Goal: Task Accomplishment & Management: Manage account settings

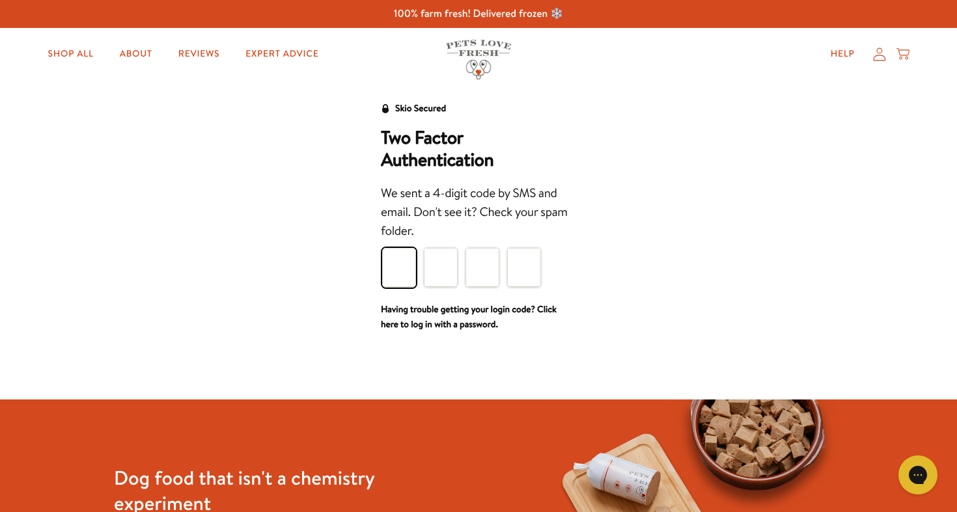
type input "8"
type input "5"
type input "2"
type input "5"
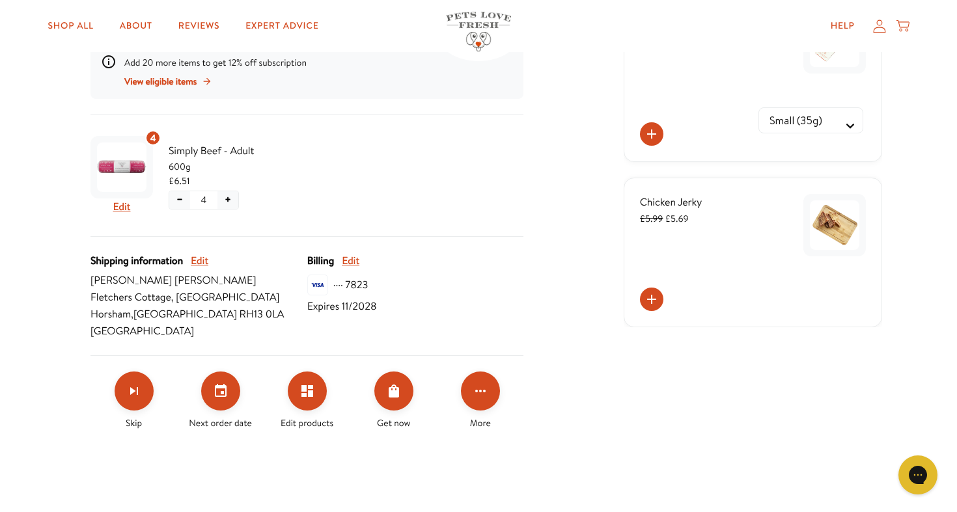
scroll to position [337, 0]
click at [482, 387] on icon "Click for more options" at bounding box center [481, 391] width 16 height 16
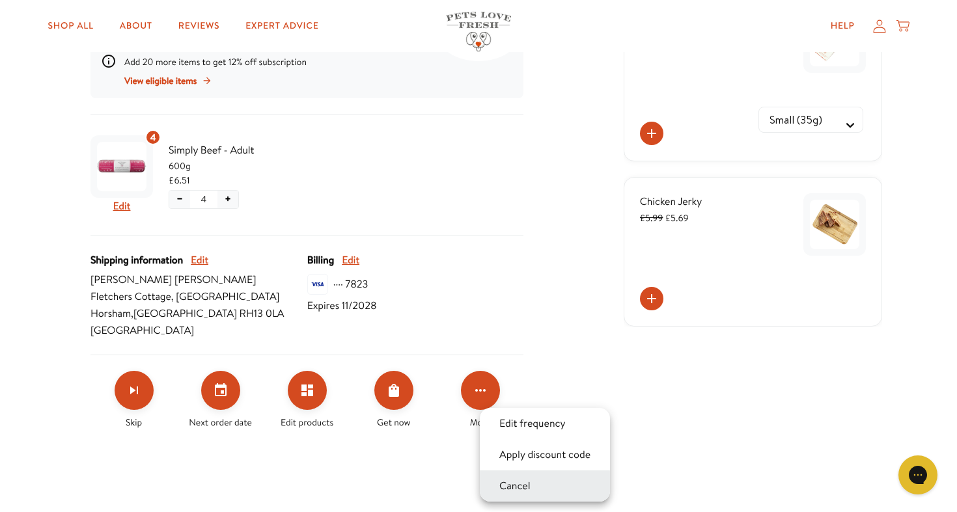
click at [508, 484] on button "Cancel" at bounding box center [514, 487] width 39 height 16
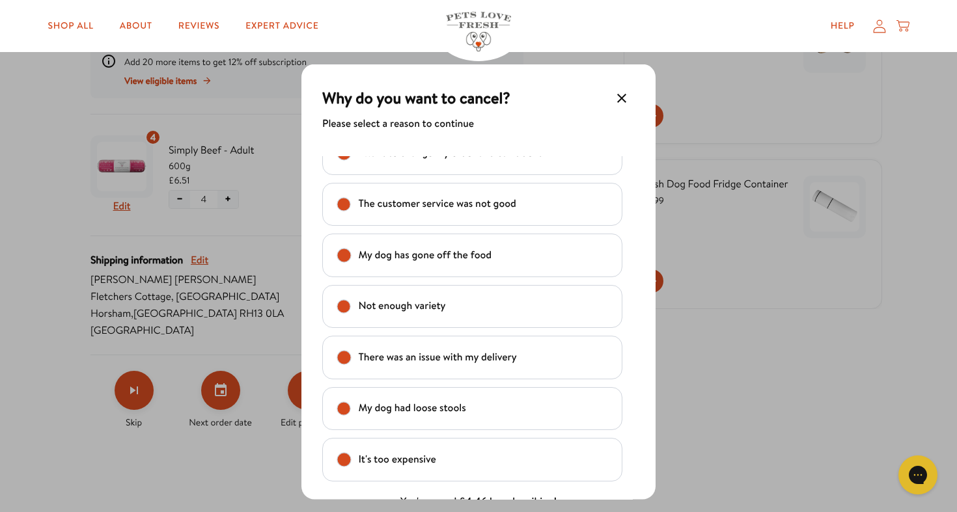
scroll to position [31, 0]
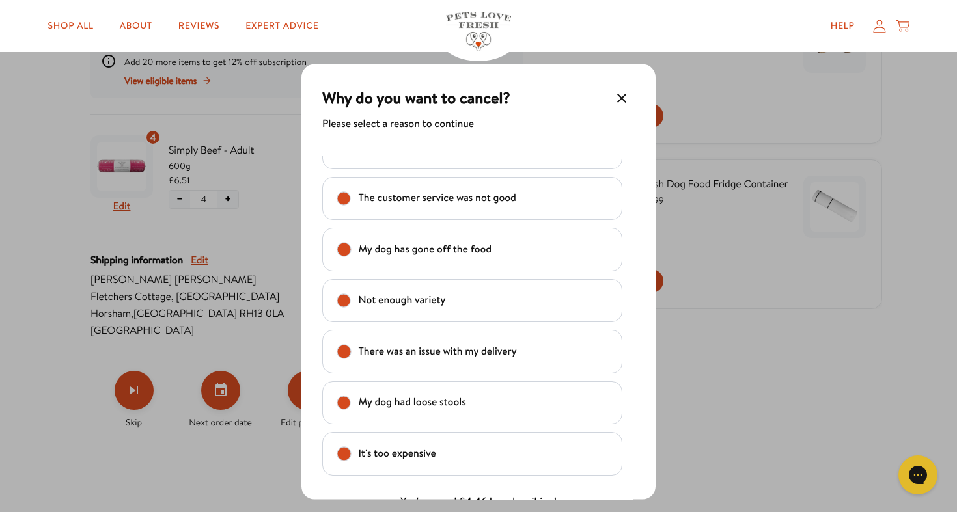
click at [464, 257] on text "My dog has gone off the food" at bounding box center [425, 249] width 133 height 18
checkbox input "true"
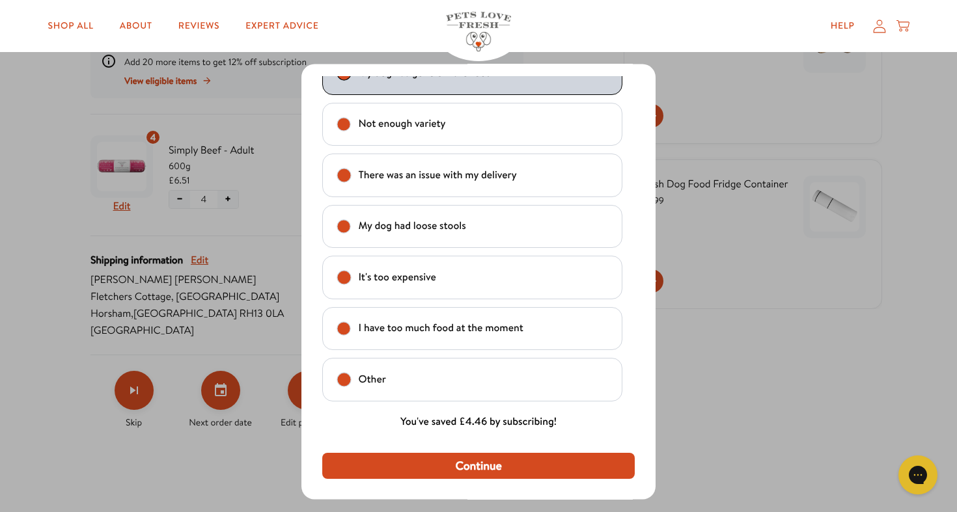
scroll to position [79, 0]
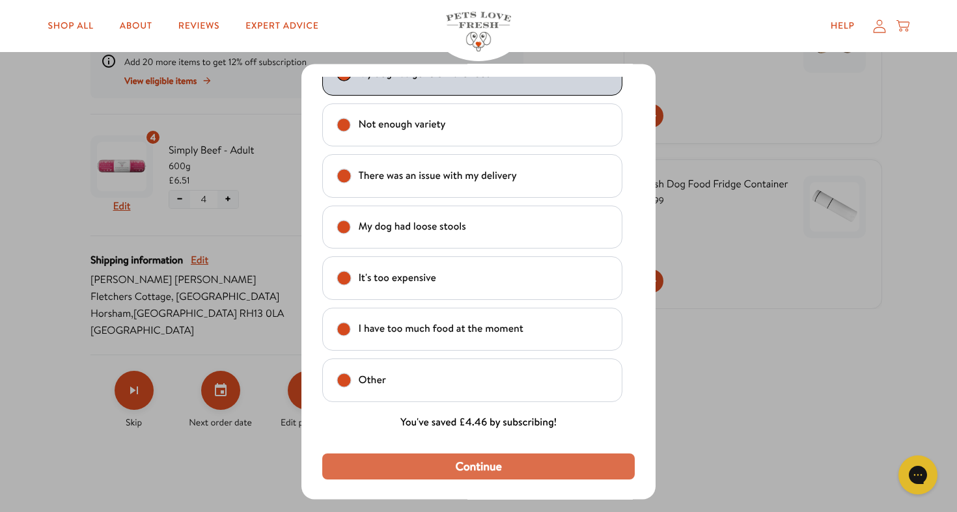
click at [455, 466] on span "Continue" at bounding box center [478, 466] width 46 height 14
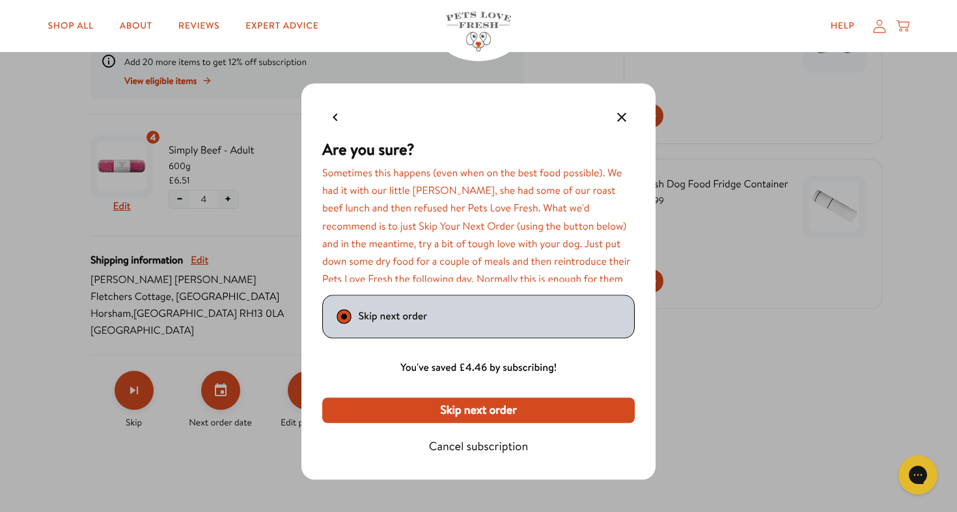
click at [454, 447] on span "Cancel subscription" at bounding box center [478, 446] width 99 height 14
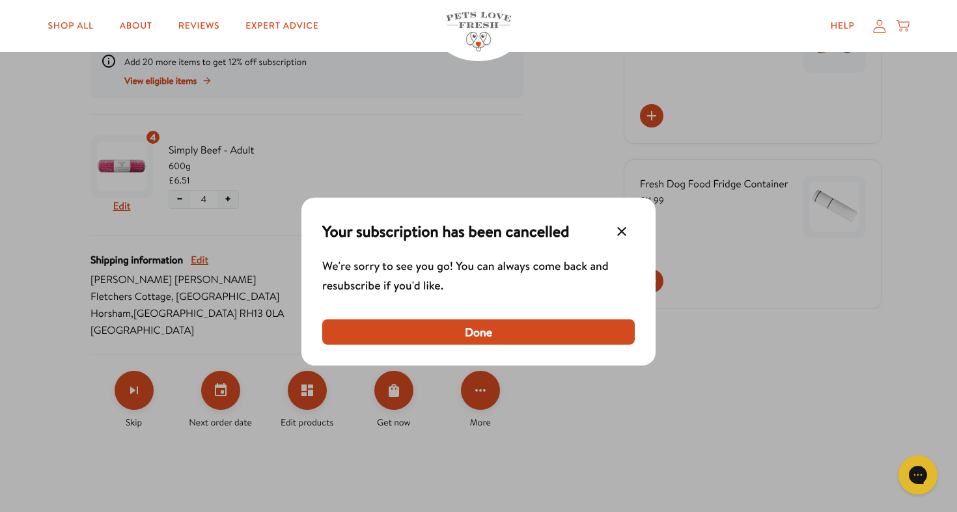
click at [623, 229] on icon "Make changes for subscription" at bounding box center [622, 232] width 16 height 16
